Goal: Transaction & Acquisition: Register for event/course

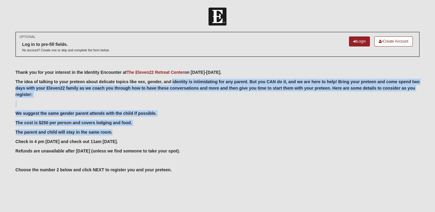
drag, startPoint x: 173, startPoint y: 80, endPoint x: 232, endPoint y: 143, distance: 86.2
click at [231, 142] on div "Thank you for your interest in the Identity Encounter at The Eleven22 Retreat C…" at bounding box center [218, 140] width 404 height 142
click at [232, 143] on p "Check in 4 pm Oct 10 and check out 11am Oct 12." at bounding box center [218, 142] width 404 height 6
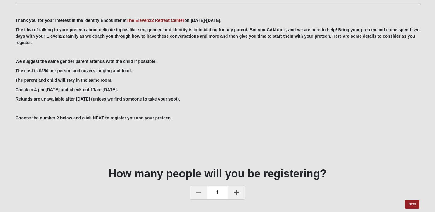
scroll to position [54, 0]
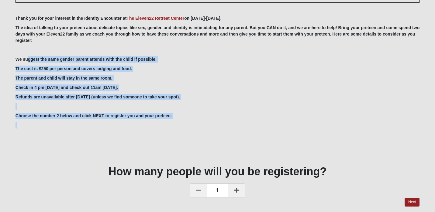
drag, startPoint x: 27, startPoint y: 60, endPoint x: 138, endPoint y: 122, distance: 127.2
click at [137, 121] on div "Thank you for your interest in the Identity Encounter at The Eleven22 Retreat C…" at bounding box center [218, 86] width 404 height 142
click at [138, 122] on p at bounding box center [218, 125] width 404 height 6
drag, startPoint x: 198, startPoint y: 120, endPoint x: 70, endPoint y: 57, distance: 142.6
click at [70, 58] on div "Thank you for your interest in the Identity Encounter at The Eleven22 Retreat C…" at bounding box center [218, 86] width 404 height 142
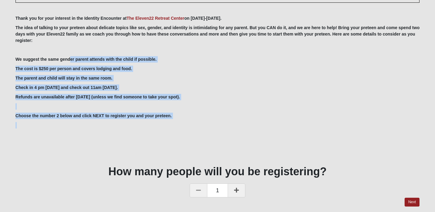
click at [70, 57] on b "We suggest the same gender parent attends with the child if possible." at bounding box center [86, 59] width 141 height 5
drag, startPoint x: 54, startPoint y: 57, endPoint x: 196, endPoint y: 128, distance: 159.2
click at [196, 128] on div "Thank you for your interest in the Identity Encounter at The Eleven22 Retreat C…" at bounding box center [218, 86] width 404 height 142
click at [196, 128] on p at bounding box center [218, 125] width 404 height 6
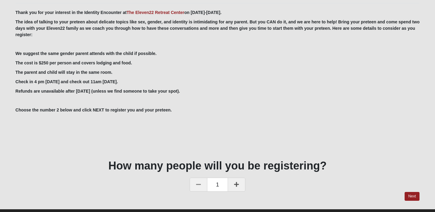
scroll to position [65, 0]
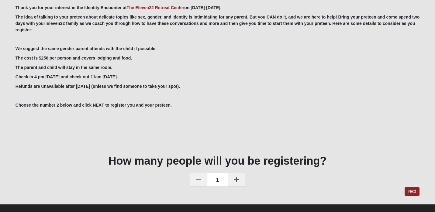
click at [237, 178] on icon at bounding box center [236, 179] width 5 height 5
click at [0, 0] on div at bounding box center [0, 0] width 0 height 0
click at [191, 178] on link at bounding box center [199, 180] width 18 height 14
click at [415, 190] on link "Next" at bounding box center [412, 191] width 15 height 9
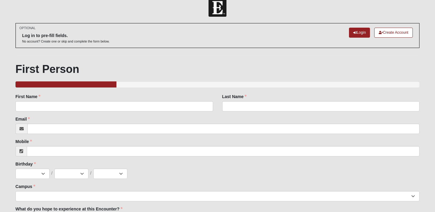
scroll to position [11, 0]
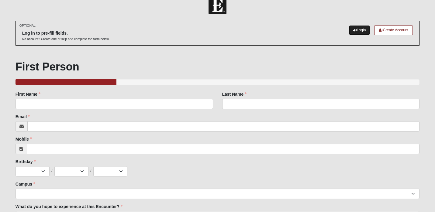
click at [359, 31] on link "Login" at bounding box center [359, 30] width 21 height 10
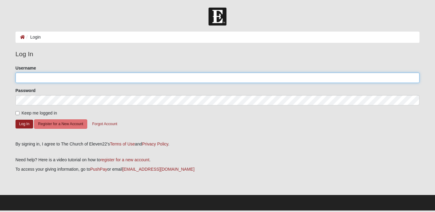
click at [49, 79] on input "Username" at bounding box center [218, 78] width 404 height 10
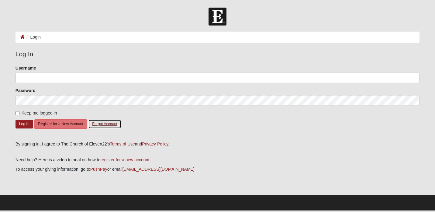
click at [100, 122] on button "Forgot Account" at bounding box center [104, 123] width 33 height 9
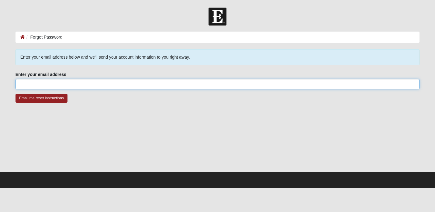
click at [75, 85] on input "Enter your email address" at bounding box center [218, 84] width 404 height 10
type input "laurenjonesuf@gmail.com"
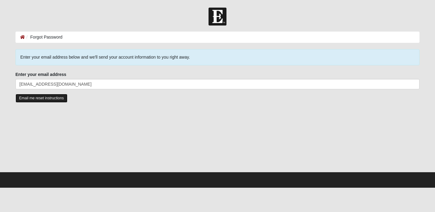
click at [54, 98] on input "Email me reset instructions" at bounding box center [42, 98] width 52 height 9
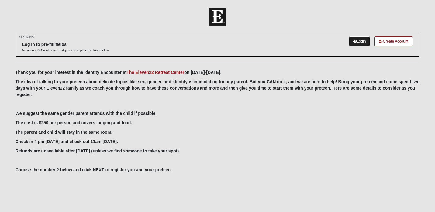
click at [357, 41] on link "Login" at bounding box center [359, 41] width 21 height 10
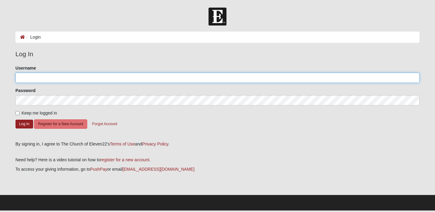
type input "[EMAIL_ADDRESS][DOMAIN_NAME]"
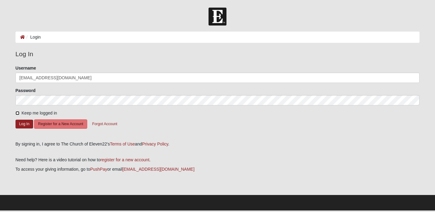
click at [18, 114] on input "Keep me logged in" at bounding box center [18, 113] width 4 height 4
checkbox input "true"
click at [19, 122] on button "Log In" at bounding box center [25, 124] width 18 height 9
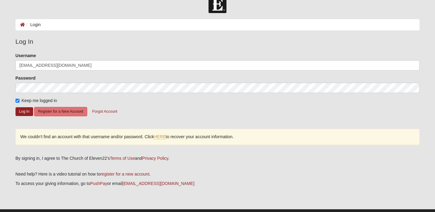
scroll to position [18, 0]
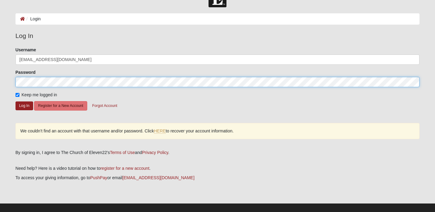
click at [10, 80] on form "Log In Login Login Error Log In Please correct the following: Username laurenjo…" at bounding box center [217, 104] width 435 height 230
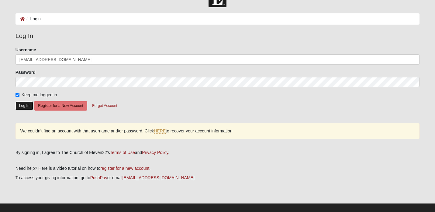
click at [21, 105] on button "Log In" at bounding box center [25, 106] width 18 height 9
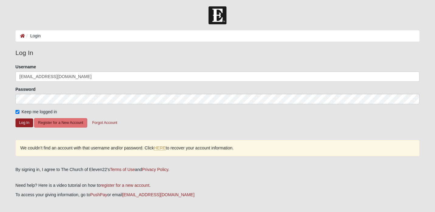
scroll to position [0, 0]
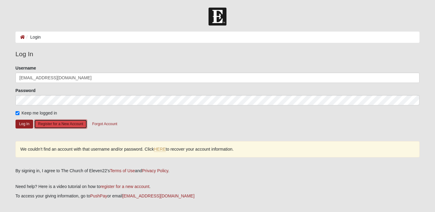
click at [79, 124] on button "Register for a New Account" at bounding box center [60, 123] width 53 height 9
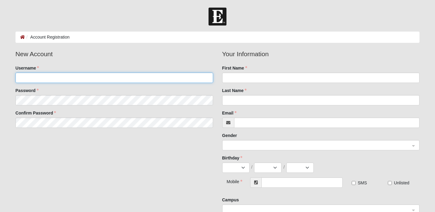
type input "[EMAIL_ADDRESS][DOMAIN_NAME]"
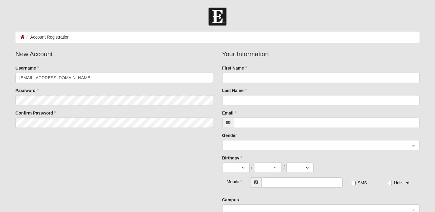
click at [81, 129] on fieldset "New Account Username [EMAIL_ADDRESS][DOMAIN_NAME] Password Confirm Password" at bounding box center [114, 90] width 207 height 83
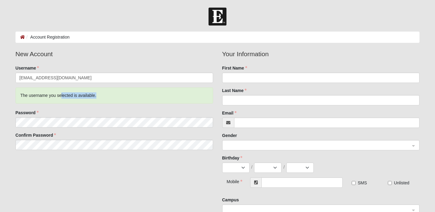
drag, startPoint x: 61, startPoint y: 93, endPoint x: 81, endPoint y: 100, distance: 20.5
click at [81, 100] on div "The username you selected is available." at bounding box center [115, 96] width 198 height 16
click at [80, 109] on fieldset "New Account Username [EMAIL_ADDRESS][DOMAIN_NAME] The username you selected is …" at bounding box center [114, 101] width 207 height 105
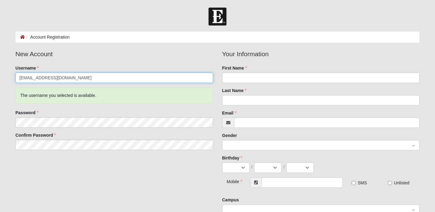
drag, startPoint x: 73, startPoint y: 78, endPoint x: 45, endPoint y: 78, distance: 27.4
click at [45, 78] on input "[EMAIL_ADDRESS][DOMAIN_NAME]" at bounding box center [115, 78] width 198 height 10
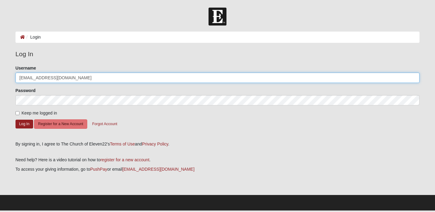
click at [89, 82] on input "[EMAIL_ADDRESS][DOMAIN_NAME]" at bounding box center [218, 78] width 404 height 10
type input "laurenjonesuf"
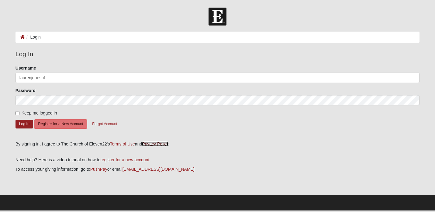
click at [165, 146] on link "Privacy Policy" at bounding box center [155, 144] width 26 height 5
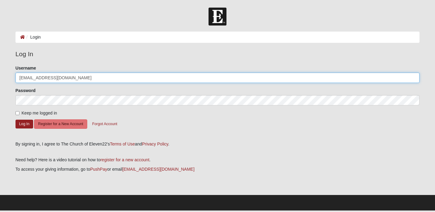
click at [75, 80] on input "[EMAIL_ADDRESS][DOMAIN_NAME]" at bounding box center [218, 78] width 404 height 10
type input "laurenjonesuf"
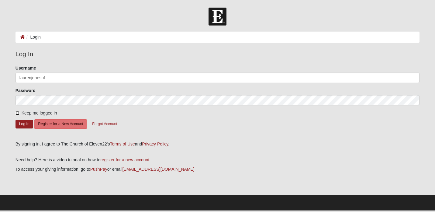
click at [17, 112] on input "Keep me logged in" at bounding box center [18, 113] width 4 height 4
checkbox input "true"
click at [28, 124] on button "Log In" at bounding box center [25, 124] width 18 height 9
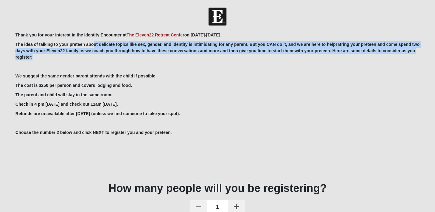
drag, startPoint x: 93, startPoint y: 45, endPoint x: 126, endPoint y: 63, distance: 38.1
click at [126, 63] on div "Thank you for your interest in the Identity Encounter at The [GEOGRAPHIC_DATA] …" at bounding box center [218, 103] width 404 height 142
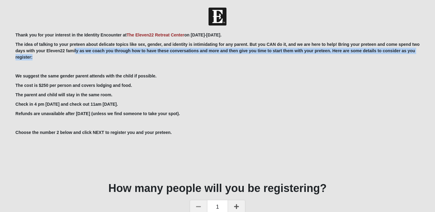
drag, startPoint x: 99, startPoint y: 60, endPoint x: 75, endPoint y: 49, distance: 26.8
click at [75, 50] on p "The idea of talking to your preteen about delicate topics like sex, gender, and…" at bounding box center [218, 50] width 404 height 19
click at [75, 49] on b "The idea of talking to your preteen about delicate topics like sex, gender, and…" at bounding box center [218, 51] width 404 height 18
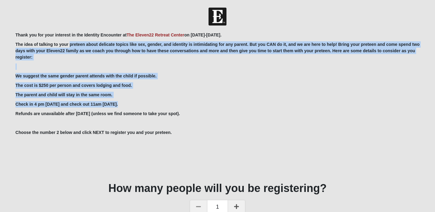
drag, startPoint x: 69, startPoint y: 47, endPoint x: 127, endPoint y: 110, distance: 86.1
click at [127, 110] on div "Thank you for your interest in the Identity Encounter at The [GEOGRAPHIC_DATA] …" at bounding box center [218, 103] width 404 height 142
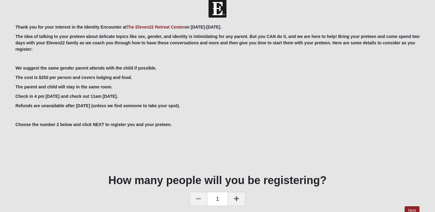
scroll to position [9, 0]
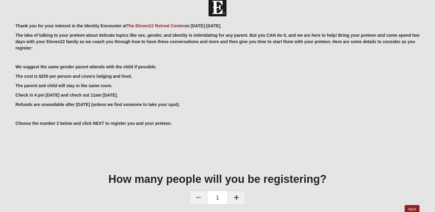
drag, startPoint x: 87, startPoint y: 66, endPoint x: 182, endPoint y: 120, distance: 109.5
click at [183, 120] on div "Thank you for your interest in the Identity Encounter at The [GEOGRAPHIC_DATA] …" at bounding box center [218, 94] width 404 height 142
click at [182, 120] on p "Choose the number 2 below and click NEXT to register you and your preteen." at bounding box center [218, 123] width 404 height 6
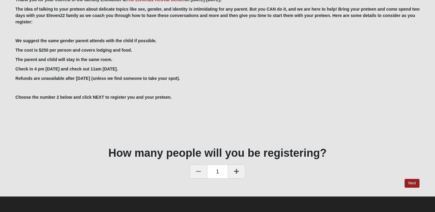
scroll to position [0, 0]
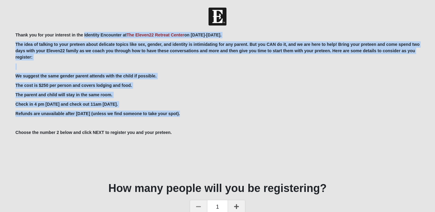
drag, startPoint x: 84, startPoint y: 32, endPoint x: 206, endPoint y: 126, distance: 153.9
click at [202, 122] on div "Thank you for your interest in the Identity Encounter at The [GEOGRAPHIC_DATA] …" at bounding box center [218, 103] width 404 height 142
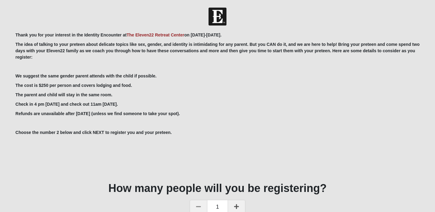
click at [206, 126] on div "Thank you for your interest in the Identity Encounter at The [GEOGRAPHIC_DATA] …" at bounding box center [218, 103] width 404 height 142
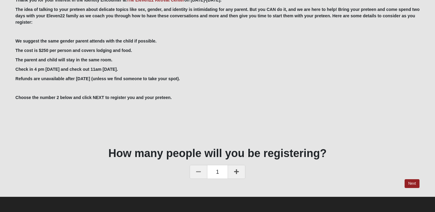
scroll to position [35, 0]
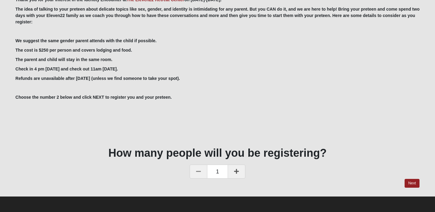
click at [237, 172] on icon at bounding box center [236, 171] width 5 height 5
click at [411, 184] on link "Next" at bounding box center [412, 183] width 15 height 9
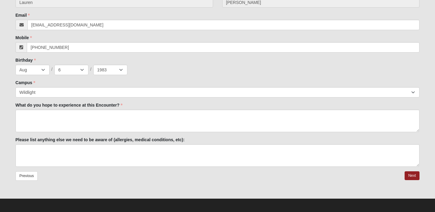
scroll to position [150, 0]
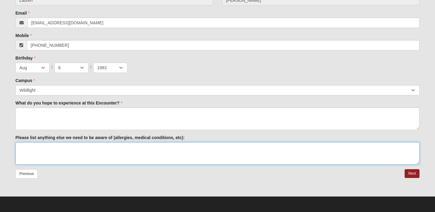
click at [84, 152] on textarea "Please list anything else we need to be aware of (allergies, medical conditions…" at bounding box center [218, 153] width 404 height 22
type textarea "none"
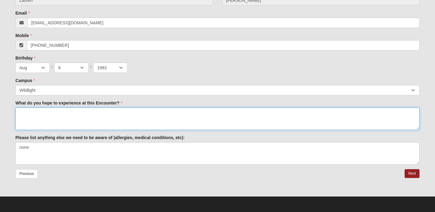
click at [53, 116] on textarea "What do you hope to experience at this Encounter?" at bounding box center [218, 119] width 404 height 22
type textarea "Q"
type textarea "R"
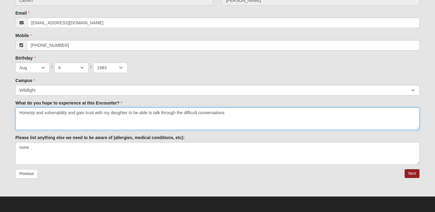
drag, startPoint x: 72, startPoint y: 112, endPoint x: 115, endPoint y: 119, distance: 44.1
click at [116, 120] on textarea "Honesty and vulnerability and gain trust with my daughter to be able to talk th…" at bounding box center [218, 119] width 404 height 22
click at [115, 119] on textarea "Honesty and vulnerability and gain trust with my daughter to be able to talk th…" at bounding box center [218, 119] width 404 height 22
click at [224, 110] on textarea "Honesty and vulnerability and gain trust with my daughter to be able to talk th…" at bounding box center [218, 119] width 404 height 22
click at [230, 112] on textarea "Honesty and vulnerability and gain trust with my daughter to be able to talk th…" at bounding box center [218, 119] width 404 height 22
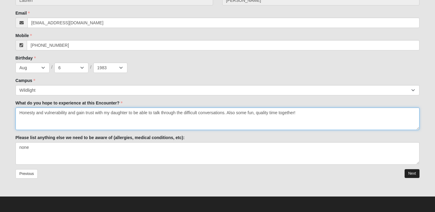
type textarea "Honesty and vulnerability and gain trust with my daughter to be able to talk th…"
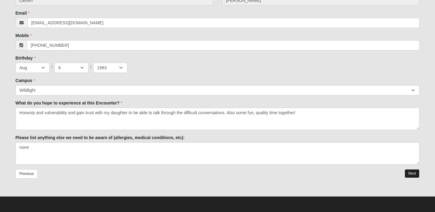
click at [409, 173] on link "Next" at bounding box center [412, 173] width 15 height 9
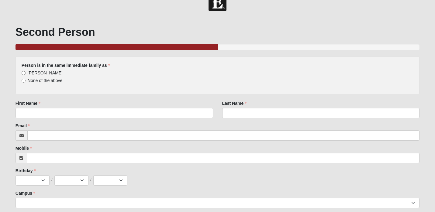
scroll to position [23, 0]
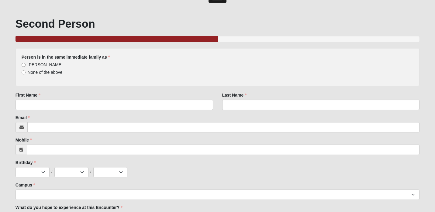
click at [44, 64] on span "[PERSON_NAME]" at bounding box center [45, 64] width 35 height 5
click at [26, 64] on input "[PERSON_NAME]" at bounding box center [24, 65] width 4 height 4
radio input "true"
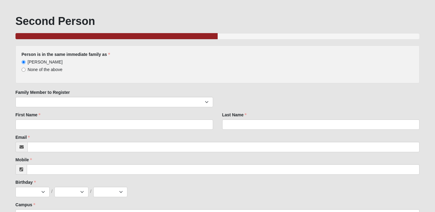
scroll to position [26, 0]
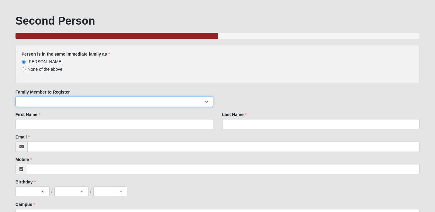
click at [75, 99] on select "[PERSON_NAME] [PERSON_NAME] [PERSON_NAME]" at bounding box center [115, 102] width 198 height 10
select select "40972"
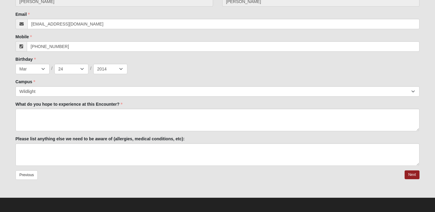
scroll to position [150, 0]
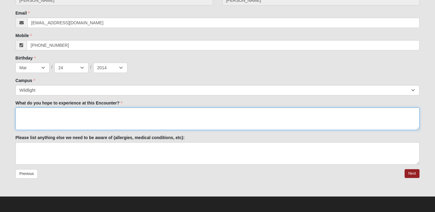
click at [70, 119] on textarea "What do you hope to experience at this Encounter?" at bounding box center [218, 119] width 404 height 22
type textarea "S"
type textarea "I'm sure she would say fun time with Mom :)"
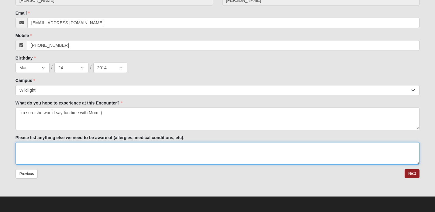
click at [42, 153] on textarea "Please list anything else we need to be aware of (allergies, medical conditions…" at bounding box center [218, 153] width 404 height 22
type textarea "Addi has a [MEDICAL_DATA]"
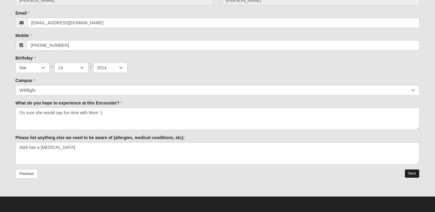
click at [409, 173] on link "Next" at bounding box center [412, 173] width 15 height 9
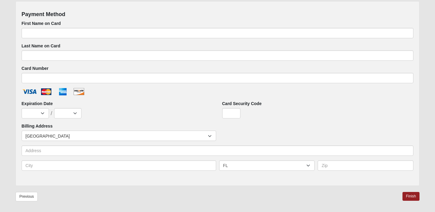
scroll to position [278, 0]
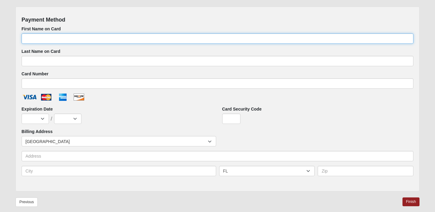
click at [88, 36] on input "First Name on Card" at bounding box center [218, 38] width 392 height 10
type input "Lauren"
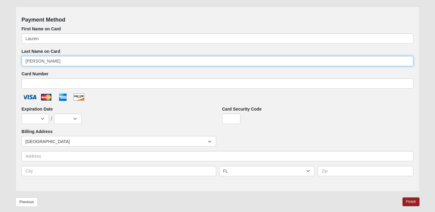
type input "[PERSON_NAME]"
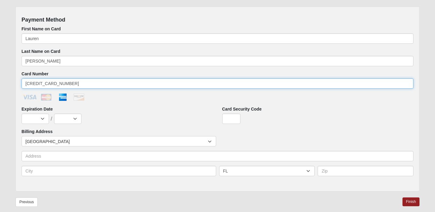
type input "[CREDIT_CARD_NUMBER]"
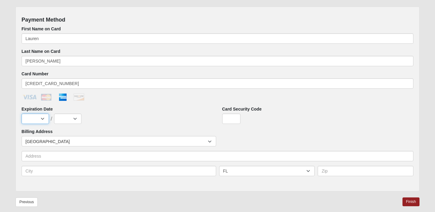
click at [36, 120] on select "Jan Feb Mar Apr May Jun [DATE] Aug Sep Oct Nov Dec" at bounding box center [35, 119] width 27 height 10
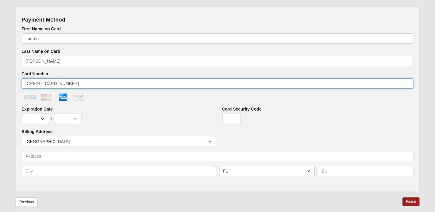
click at [74, 84] on input "[CREDIT_CARD_NUMBER]" at bounding box center [218, 83] width 392 height 10
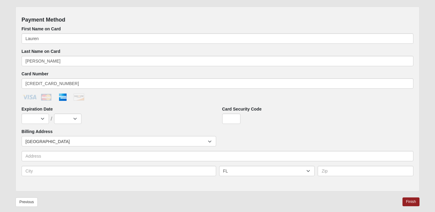
click at [38, 129] on label "Billing Address" at bounding box center [37, 132] width 31 height 6
click at [41, 114] on select "Jan Feb Mar Apr May Jun [DATE] Aug Sep Oct Nov Dec" at bounding box center [35, 119] width 27 height 10
select select "5"
click at [67, 117] on select "2025 2026 2027 2028 2029 2030 2031 2032 2033 2034 2035 2036 2037 2038 2039 2040" at bounding box center [67, 119] width 27 height 10
select select "2029"
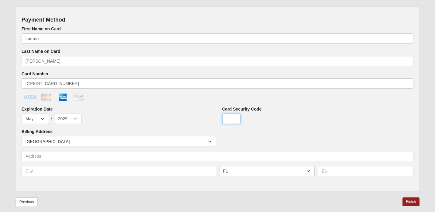
click at [236, 119] on input "Card Security Code" at bounding box center [231, 119] width 18 height 10
type input "3358"
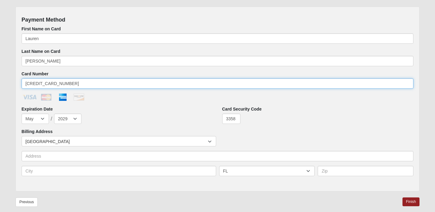
click at [152, 83] on input "[CREDIT_CARD_NUMBER]" at bounding box center [218, 83] width 392 height 10
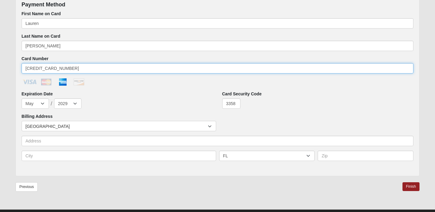
scroll to position [306, 0]
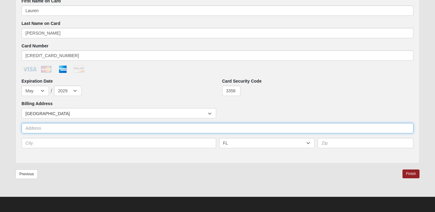
click at [65, 131] on input "text" at bounding box center [218, 128] width 392 height 10
type input "[STREET_ADDRESS]"
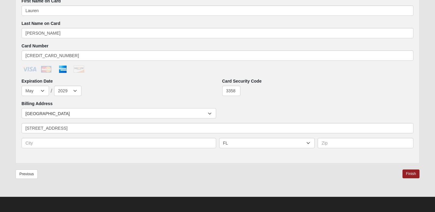
type input "[GEOGRAPHIC_DATA]"
type input "32034"
click at [410, 174] on link "Finish" at bounding box center [411, 174] width 17 height 9
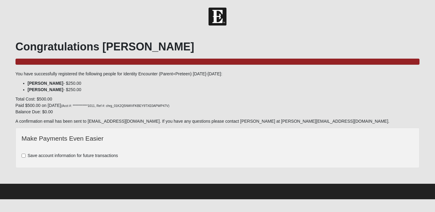
drag, startPoint x: 142, startPoint y: 72, endPoint x: 175, endPoint y: 99, distance: 43.1
click at [175, 99] on div "**********" at bounding box center [218, 104] width 404 height 128
click at [175, 99] on p "**********" at bounding box center [218, 105] width 404 height 19
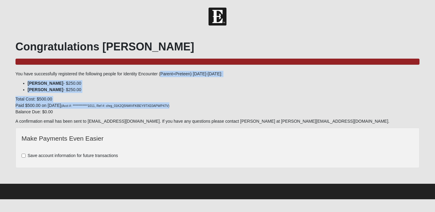
drag, startPoint x: 144, startPoint y: 74, endPoint x: 188, endPoint y: 109, distance: 55.8
click at [188, 108] on div "**********" at bounding box center [218, 104] width 404 height 128
click at [188, 109] on p "**********" at bounding box center [218, 105] width 404 height 19
